Goal: Find specific page/section: Find specific page/section

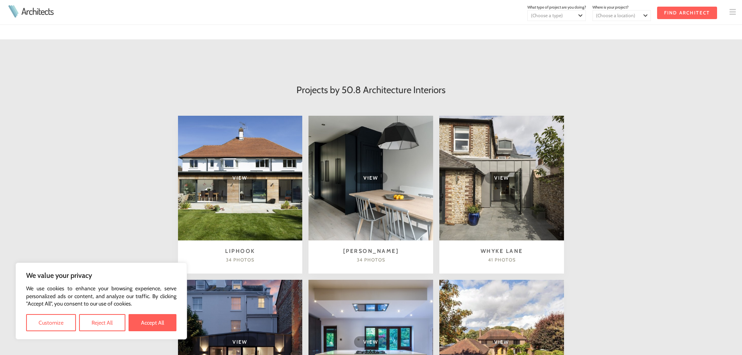
scroll to position [389, 0]
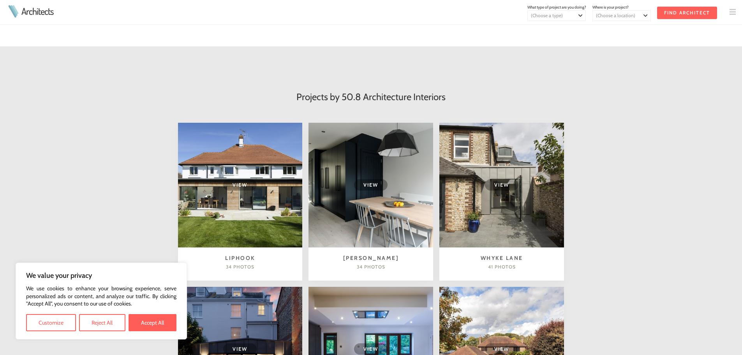
click at [381, 179] on span "View" at bounding box center [370, 184] width 33 height 11
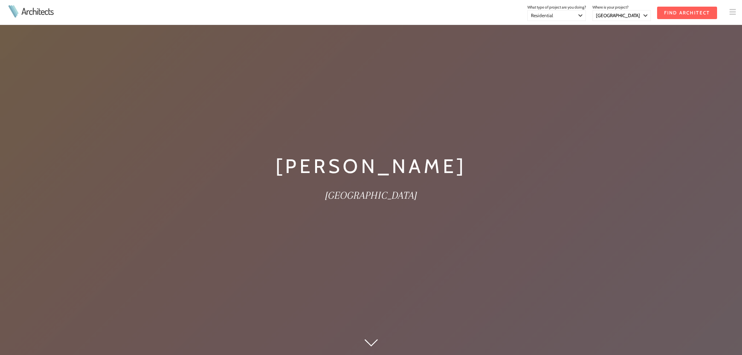
select select "[GEOGRAPHIC_DATA]"
select select "Residential"
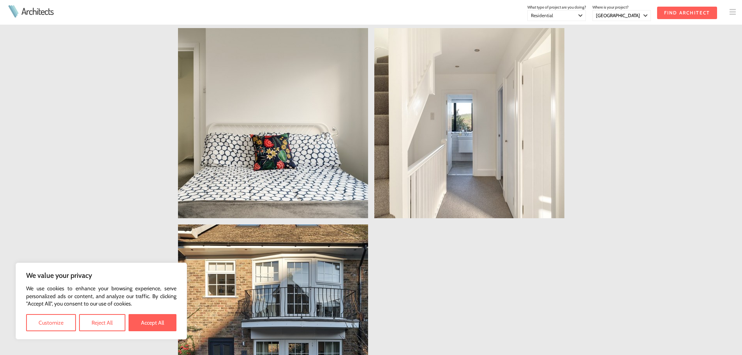
scroll to position [3621, 0]
